Goal: Task Accomplishment & Management: Manage account settings

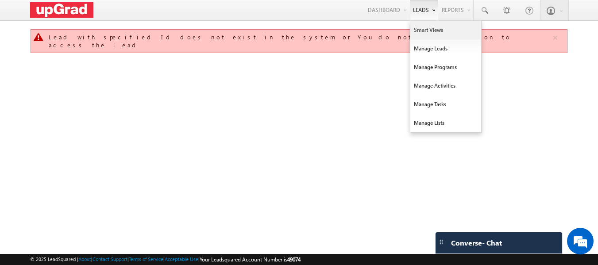
click at [422, 32] on link "Smart Views" at bounding box center [445, 30] width 71 height 19
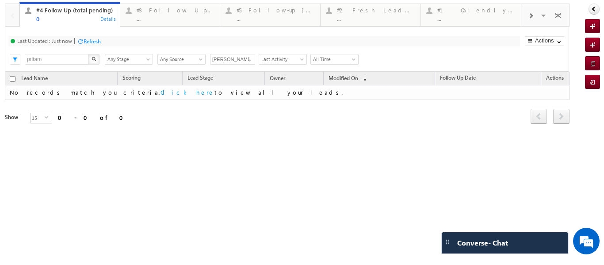
click at [271, 15] on div "#5 Follow-up [ 0 Interacted ] ..." at bounding box center [276, 13] width 78 height 17
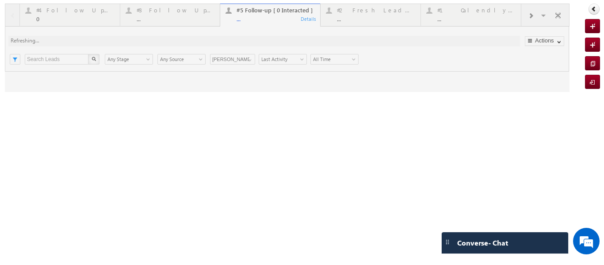
click at [272, 14] on div at bounding box center [287, 48] width 565 height 88
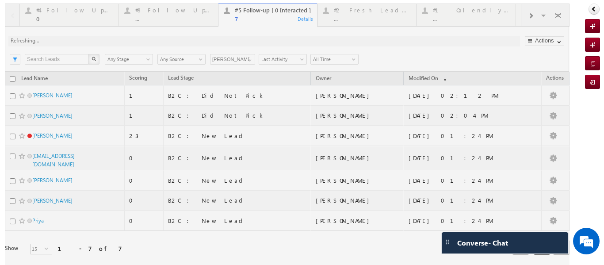
click at [247, 59] on div at bounding box center [287, 142] width 565 height 276
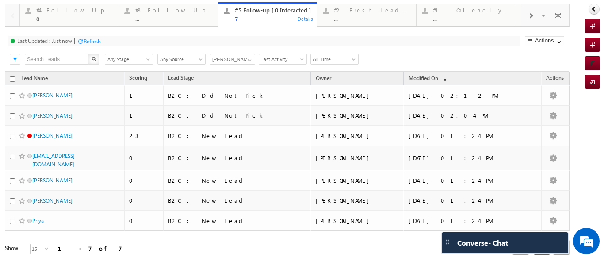
click at [12, 78] on input "checkbox" at bounding box center [13, 79] width 6 height 6
checkbox input "true"
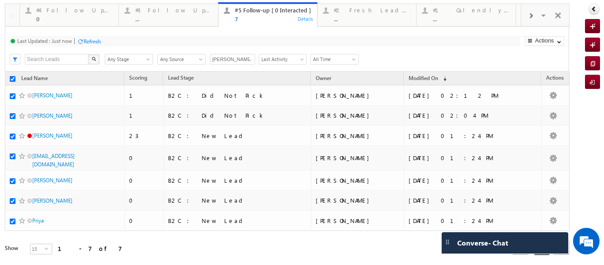
checkbox input "true"
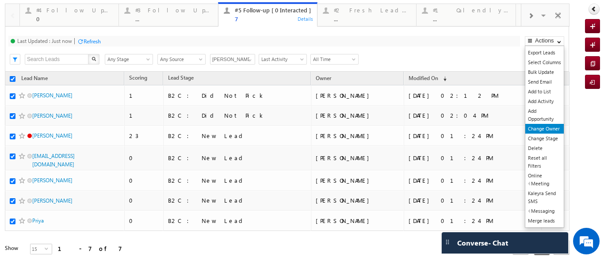
click at [538, 129] on link "Change Owner" at bounding box center [544, 129] width 38 height 10
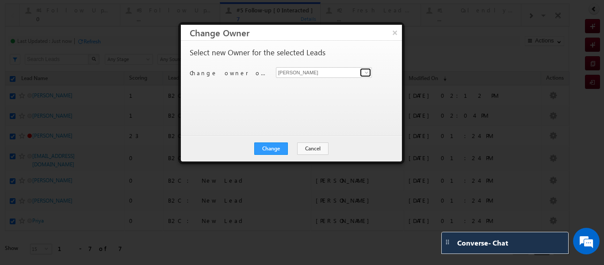
click at [369, 70] on span at bounding box center [366, 72] width 7 height 7
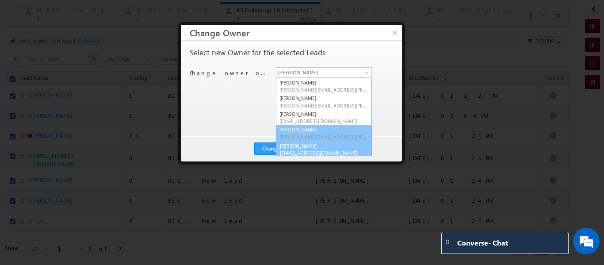
scroll to position [2, 0]
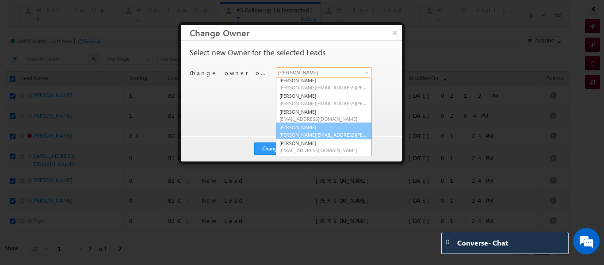
click at [317, 130] on link "[PERSON_NAME] [PERSON_NAME][EMAIL_ADDRESS][PERSON_NAME][DOMAIN_NAME]" at bounding box center [324, 131] width 96 height 17
type input "[PERSON_NAME]"
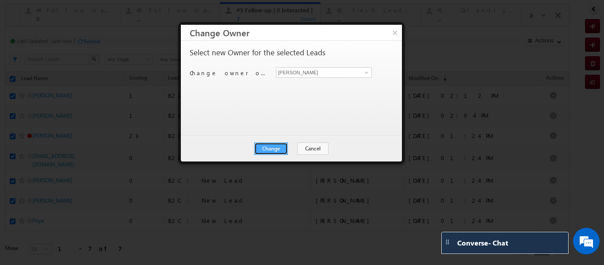
click at [277, 145] on button "Change" at bounding box center [271, 148] width 34 height 12
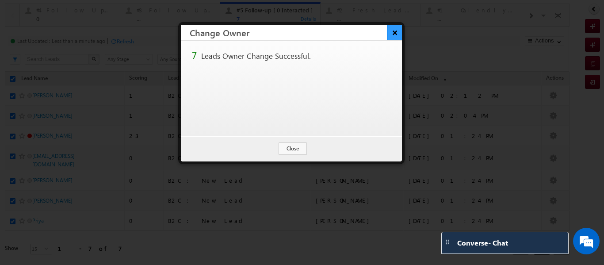
click at [390, 31] on button "×" at bounding box center [394, 32] width 15 height 15
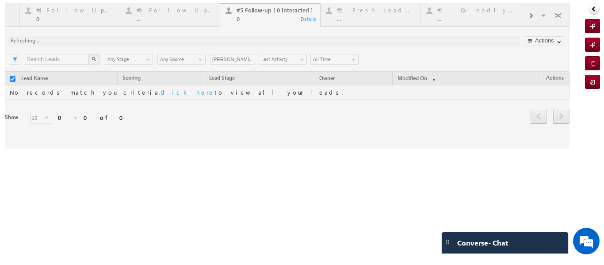
checkbox input "false"
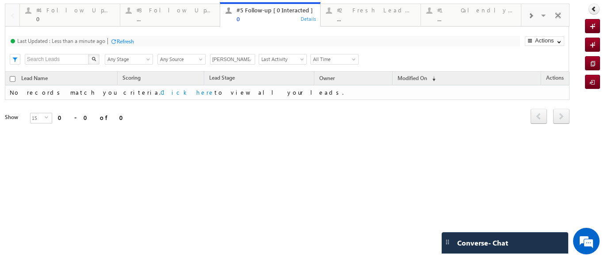
click at [529, 15] on span at bounding box center [530, 15] width 5 height 7
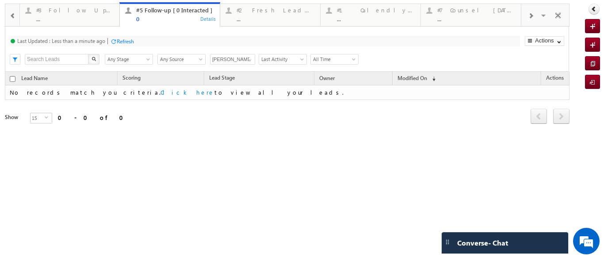
click at [529, 15] on span at bounding box center [530, 15] width 5 height 7
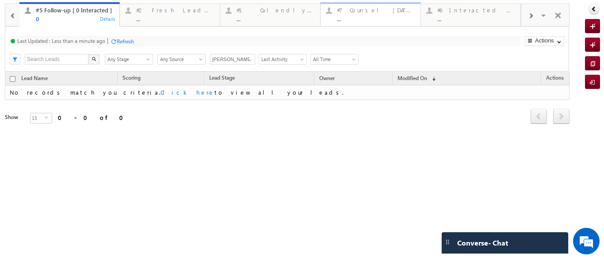
click at [380, 18] on div "..." at bounding box center [376, 18] width 78 height 7
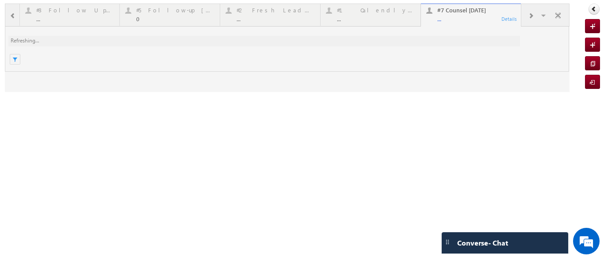
scroll to position [0, 0]
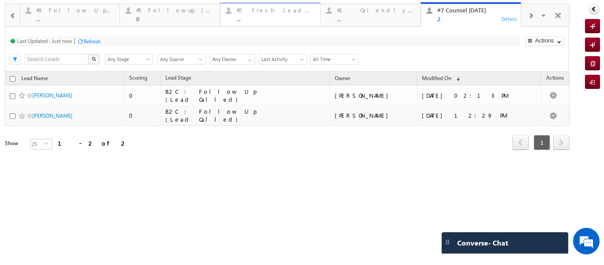
click at [258, 17] on div "..." at bounding box center [276, 18] width 78 height 7
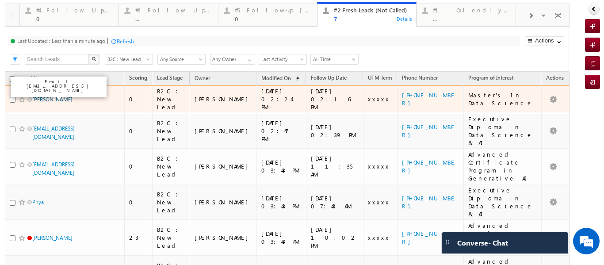
scroll to position [25, 0]
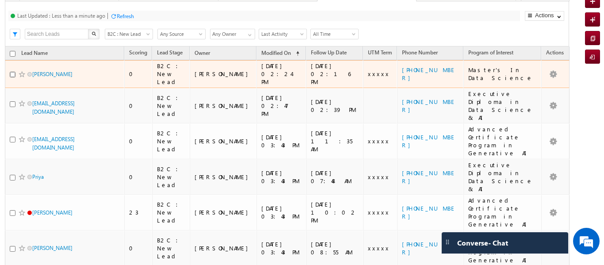
click at [12, 72] on input "checkbox" at bounding box center [13, 75] width 6 height 6
checkbox input "true"
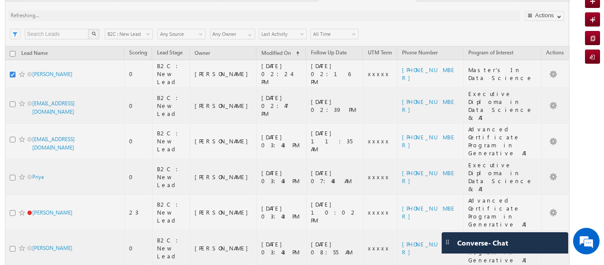
scroll to position [0, 0]
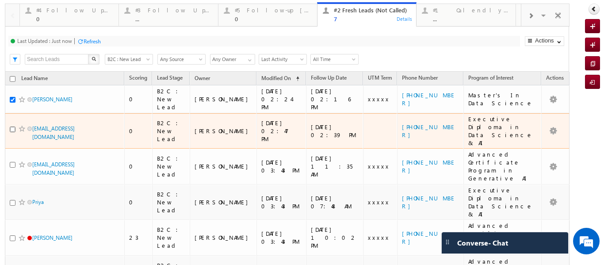
click at [13, 127] on input "checkbox" at bounding box center [13, 130] width 6 height 6
checkbox input "true"
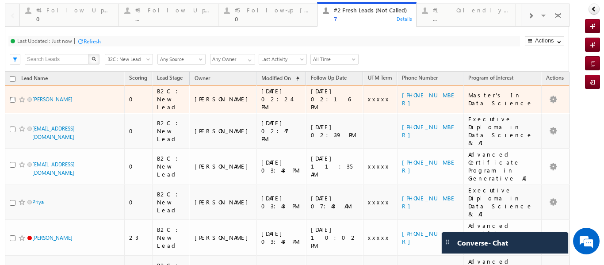
click at [13, 97] on input "checkbox" at bounding box center [13, 100] width 6 height 6
checkbox input "true"
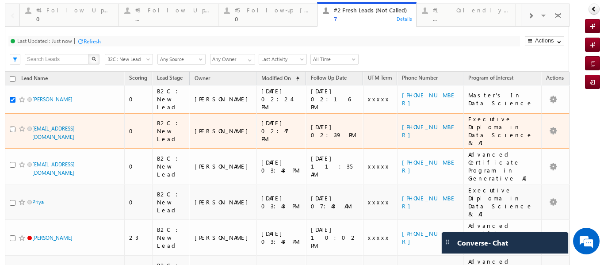
click at [13, 127] on input "checkbox" at bounding box center [13, 130] width 6 height 6
checkbox input "true"
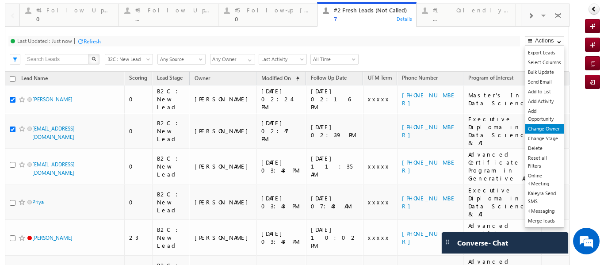
click at [540, 129] on link "Change Owner" at bounding box center [544, 129] width 38 height 10
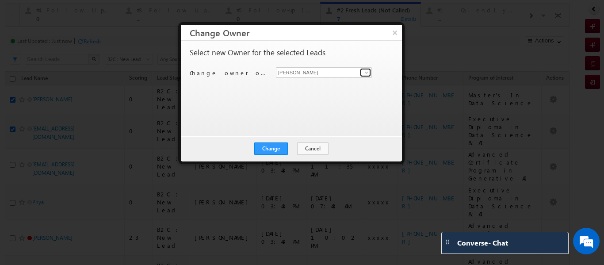
click at [363, 70] on span at bounding box center [366, 72] width 7 height 7
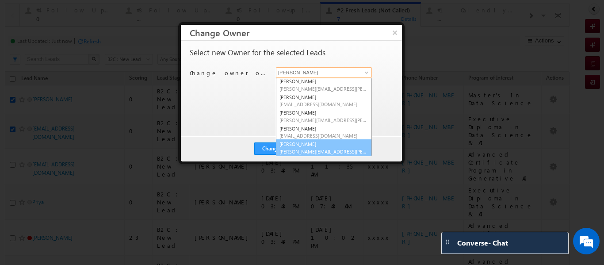
scroll to position [17, 0]
click at [314, 148] on span "[PERSON_NAME][EMAIL_ADDRESS][PERSON_NAME][DOMAIN_NAME]" at bounding box center [324, 151] width 89 height 7
type input "[PERSON_NAME]"
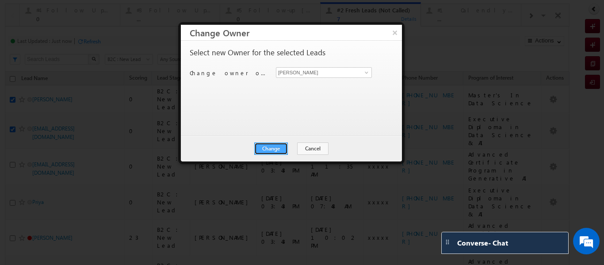
click at [276, 147] on button "Change" at bounding box center [271, 148] width 34 height 12
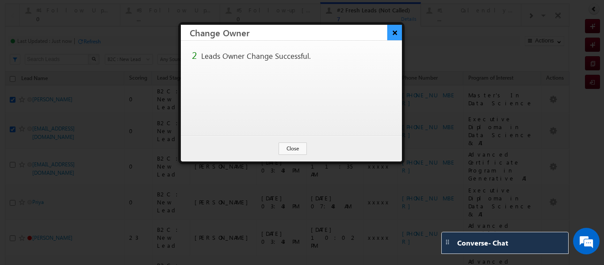
click at [392, 35] on button "×" at bounding box center [394, 32] width 15 height 15
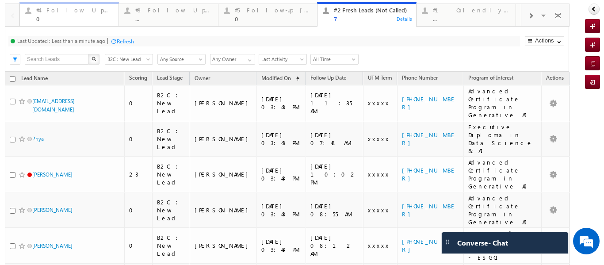
click at [44, 14] on div "#4 Follow Up (total pending) 0" at bounding box center [74, 13] width 77 height 17
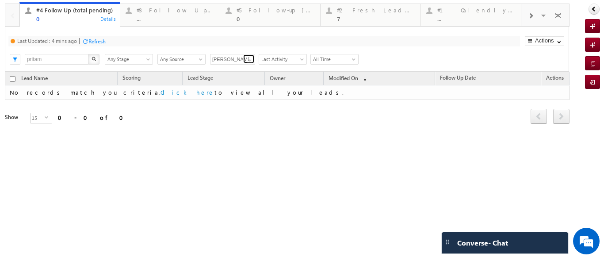
click at [245, 61] on link at bounding box center [248, 58] width 11 height 9
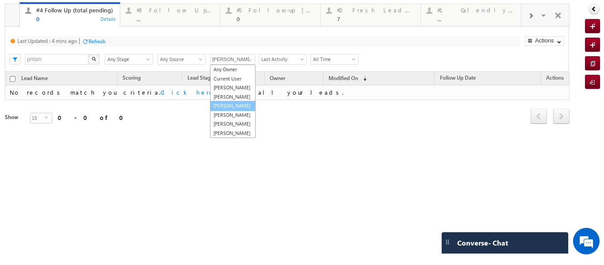
click at [235, 111] on link "[PERSON_NAME]" at bounding box center [233, 106] width 46 height 10
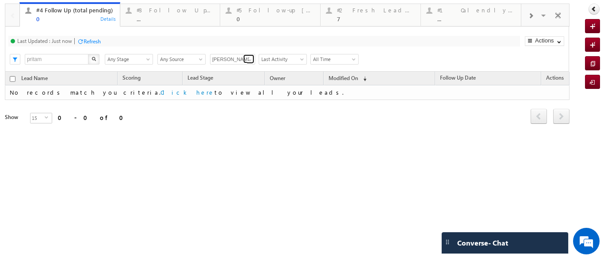
click at [249, 57] on span at bounding box center [249, 60] width 7 height 7
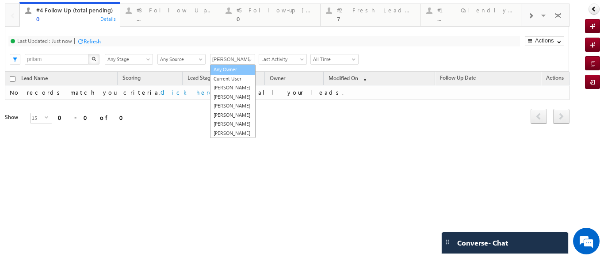
click at [229, 69] on link "Any Owner" at bounding box center [233, 70] width 46 height 10
type input "Any Owner"
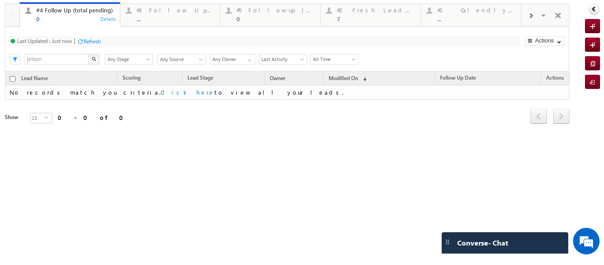
click at [527, 18] on div at bounding box center [530, 15] width 19 height 20
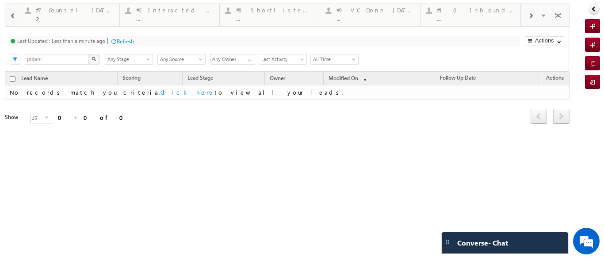
click at [527, 18] on div at bounding box center [530, 15] width 19 height 20
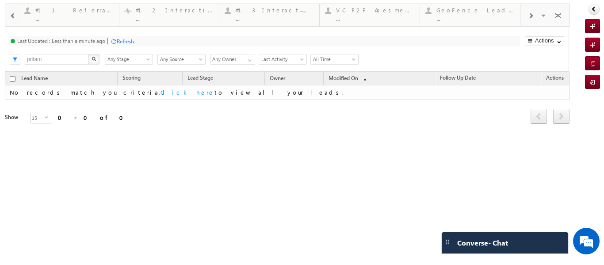
click at [527, 18] on div at bounding box center [530, 15] width 19 height 20
click at [13, 14] on span at bounding box center [13, 15] width 6 height 7
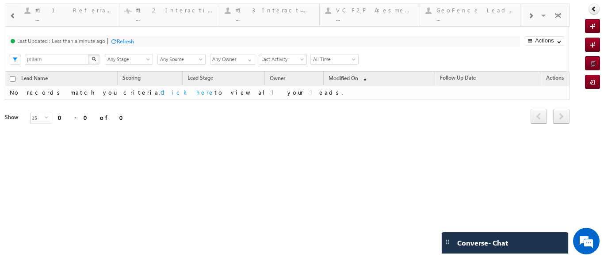
click at [13, 14] on span at bounding box center [13, 15] width 6 height 7
click at [158, 10] on div "#11 Referral Leads" at bounding box center [175, 10] width 78 height 7
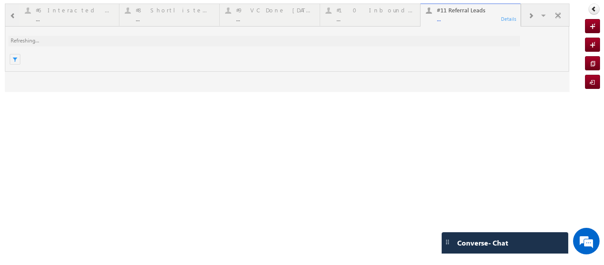
scroll to position [0, 0]
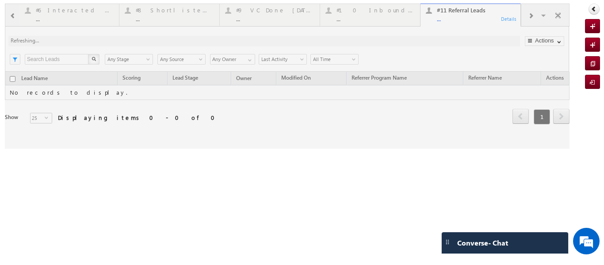
click at [155, 15] on div at bounding box center [287, 76] width 565 height 145
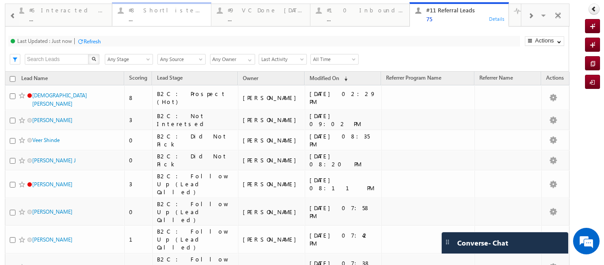
click at [151, 17] on div "..." at bounding box center [167, 18] width 77 height 7
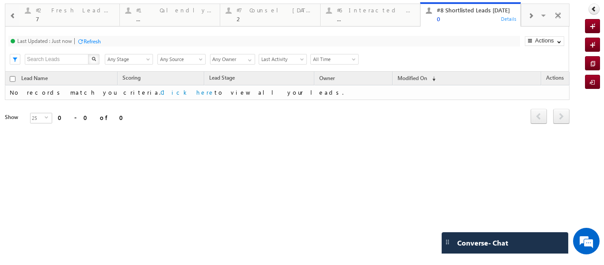
click at [14, 11] on div at bounding box center [13, 15] width 13 height 20
click at [14, 11] on div at bounding box center [12, 14] width 14 height 21
click at [368, 12] on div "#2 Fresh Leads (Not Called)" at bounding box center [376, 10] width 78 height 7
